Goal: Subscribe to service/newsletter

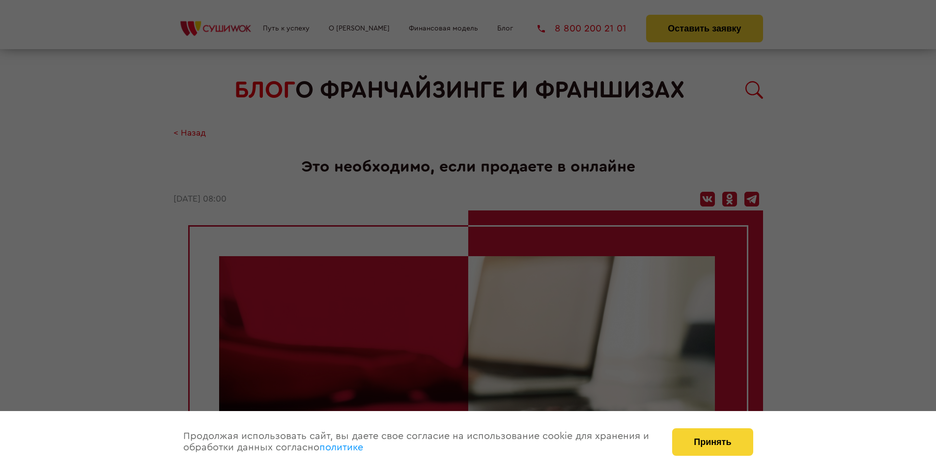
scroll to position [1024, 0]
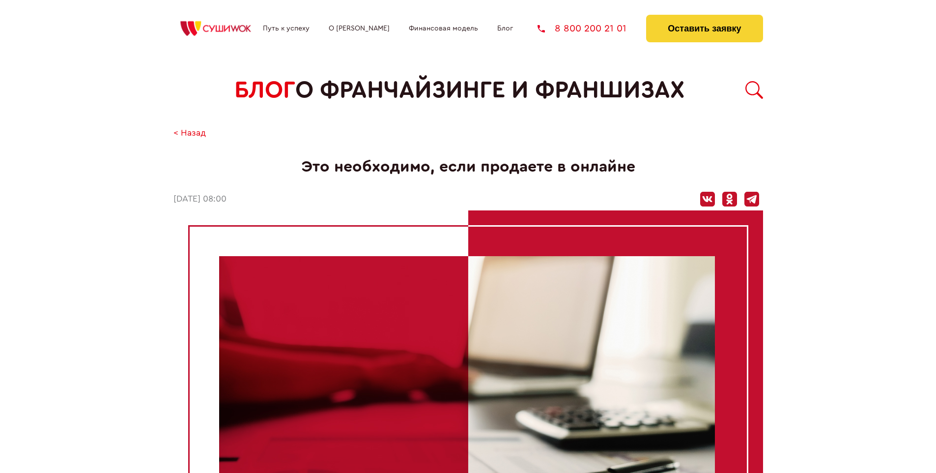
scroll to position [1024, 0]
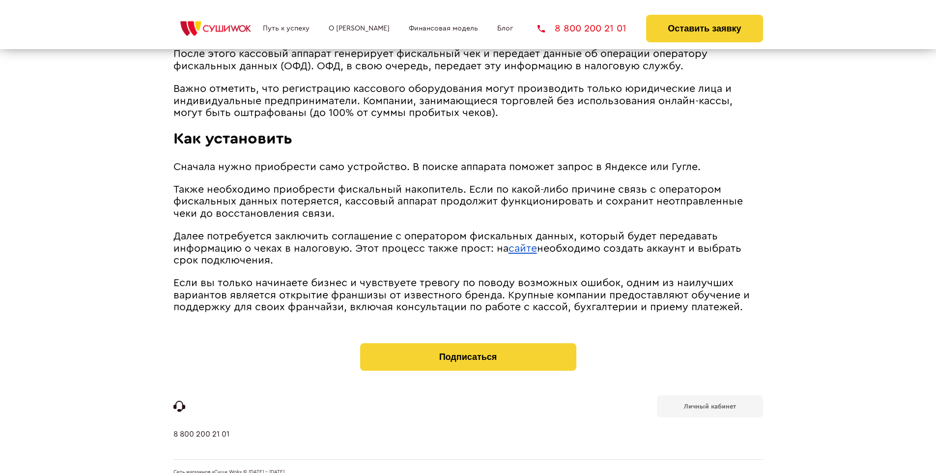
click at [710, 403] on b "Личный кабинет" at bounding box center [710, 406] width 52 height 6
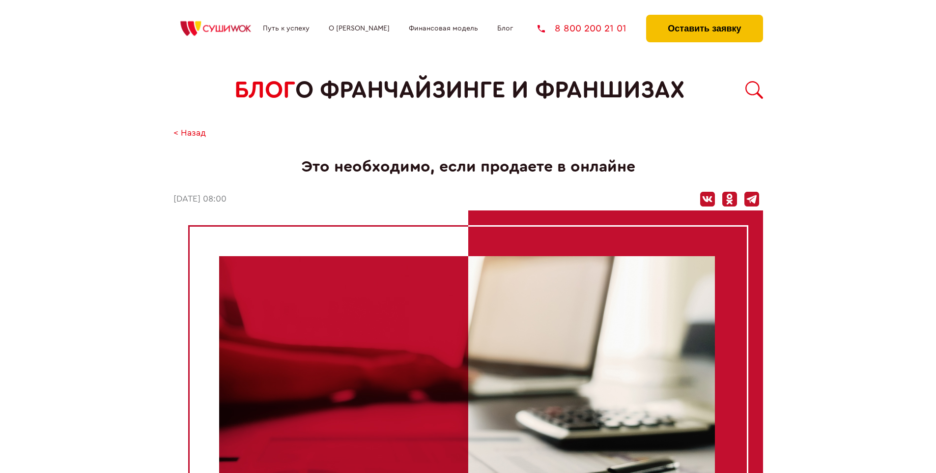
click at [704, 17] on button "Оставить заявку" at bounding box center [704, 29] width 116 height 28
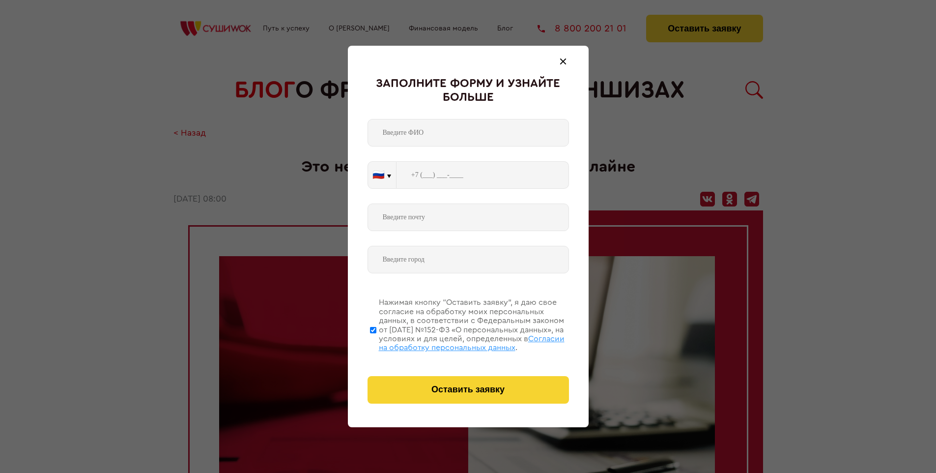
click at [456, 342] on span "Согласии на обработку персональных данных" at bounding box center [472, 343] width 186 height 17
click at [376, 342] on input "Нажимая кнопку “Оставить заявку”, я даю свое согласие на обработку моих персона…" at bounding box center [373, 329] width 6 height 79
checkbox input "false"
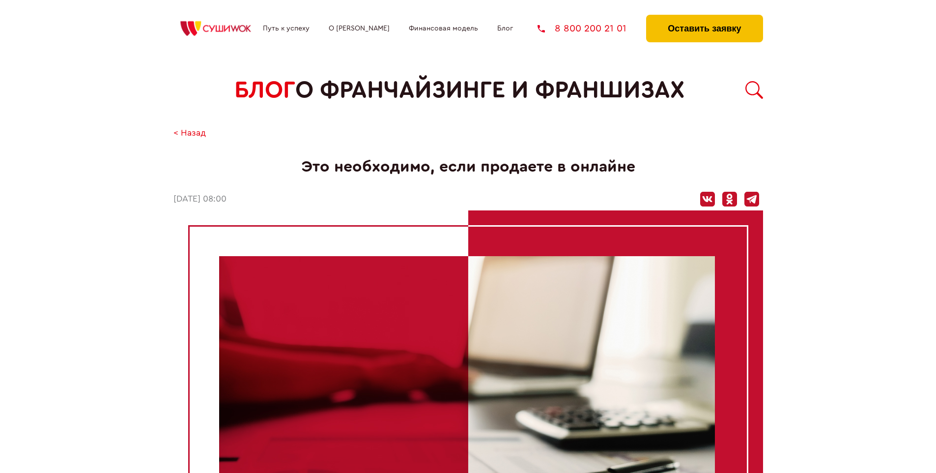
click at [704, 17] on button "Оставить заявку" at bounding box center [704, 29] width 116 height 28
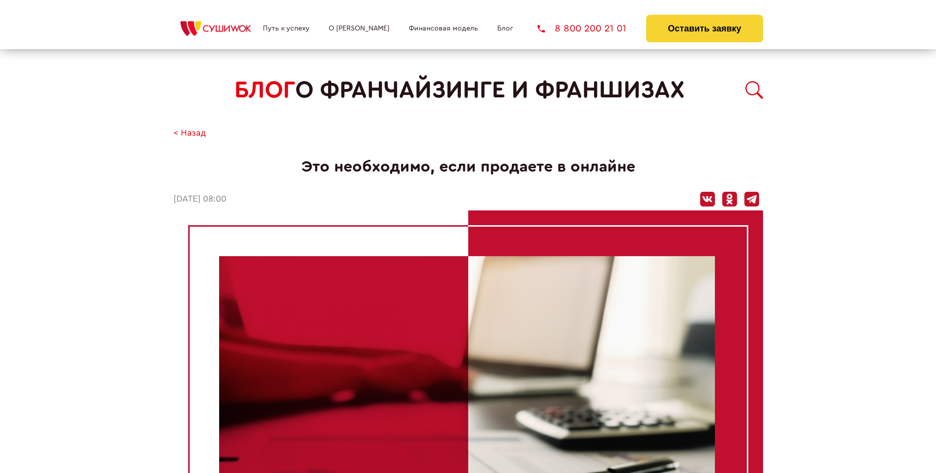
scroll to position [1024, 0]
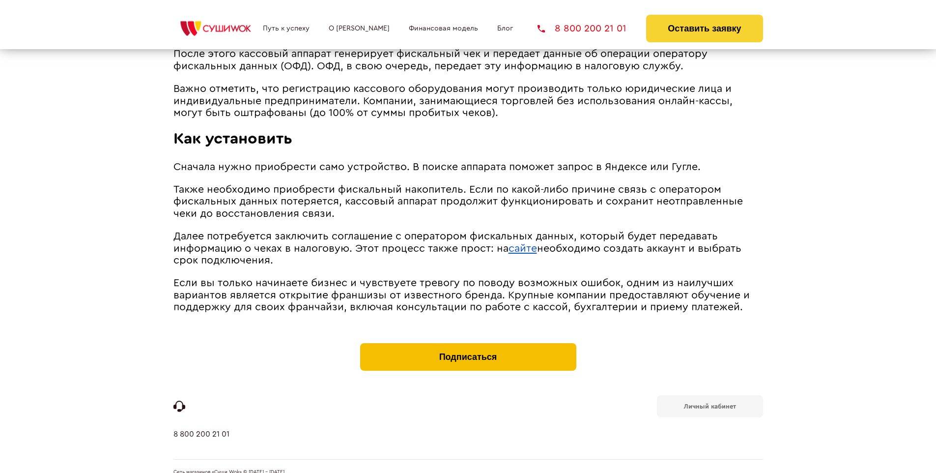
click at [468, 343] on button "Подписаться" at bounding box center [468, 357] width 216 height 28
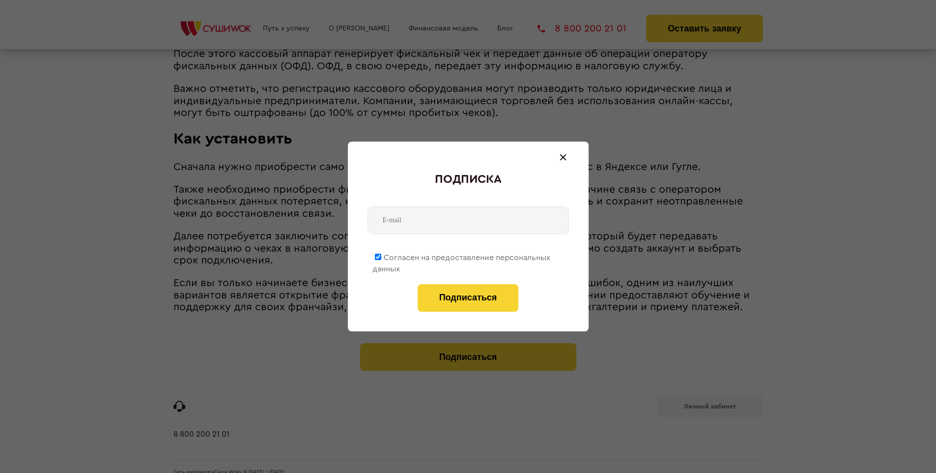
click at [462, 256] on span "Согласен на предоставление персональных данных" at bounding box center [461, 263] width 178 height 19
click at [381, 256] on input "Согласен на предоставление персональных данных" at bounding box center [378, 257] width 6 height 6
checkbox input "false"
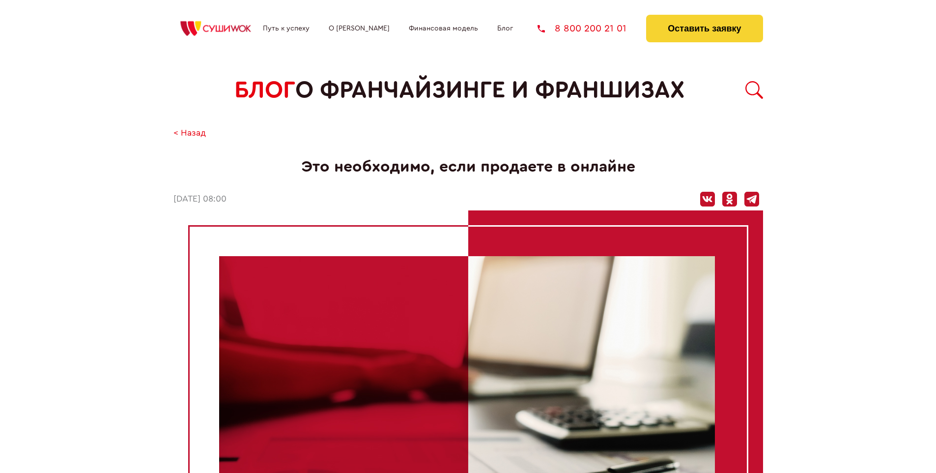
scroll to position [1024, 0]
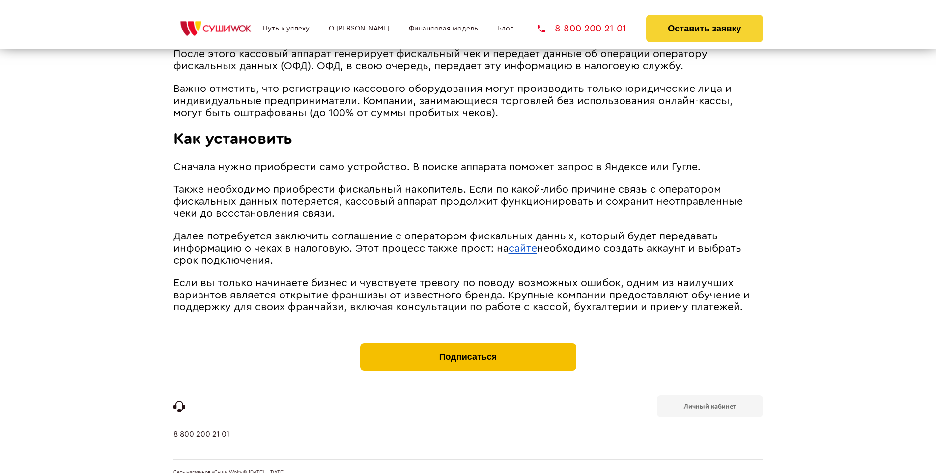
click at [468, 343] on button "Подписаться" at bounding box center [468, 357] width 216 height 28
